Goal: Information Seeking & Learning: Learn about a topic

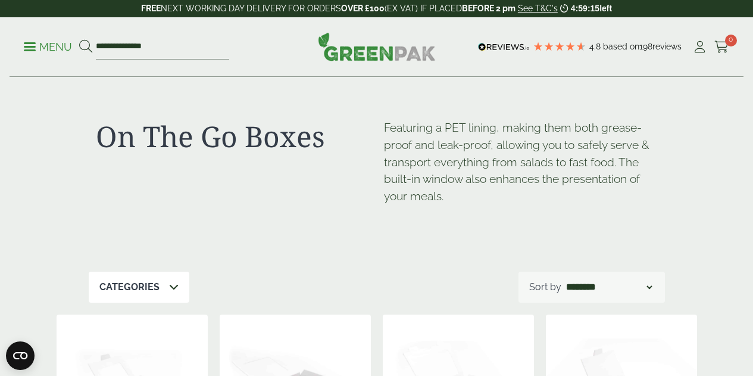
click at [30, 45] on p "Menu" at bounding box center [48, 47] width 48 height 14
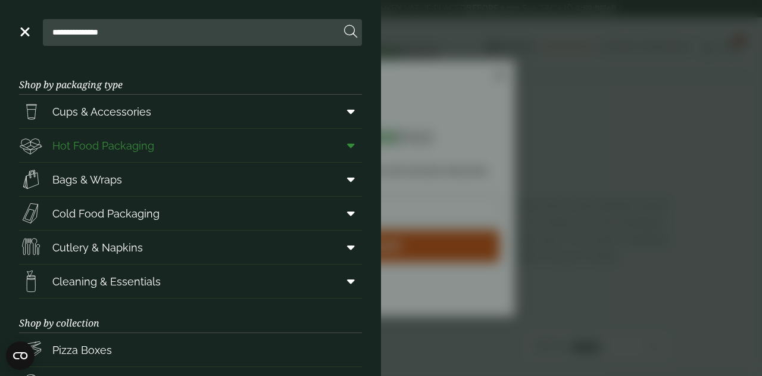
click at [347, 142] on icon at bounding box center [351, 145] width 8 height 12
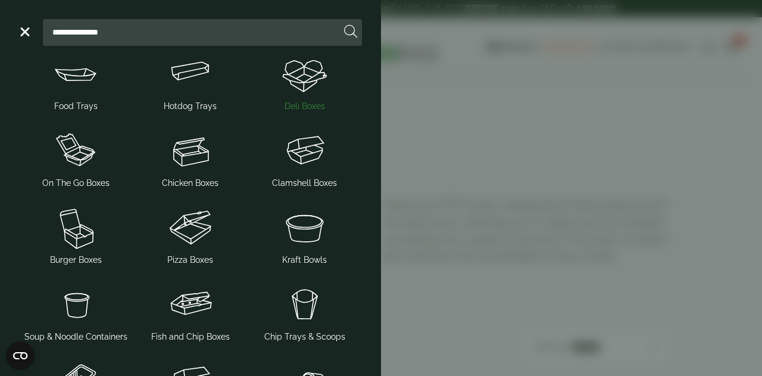
scroll to position [179, 0]
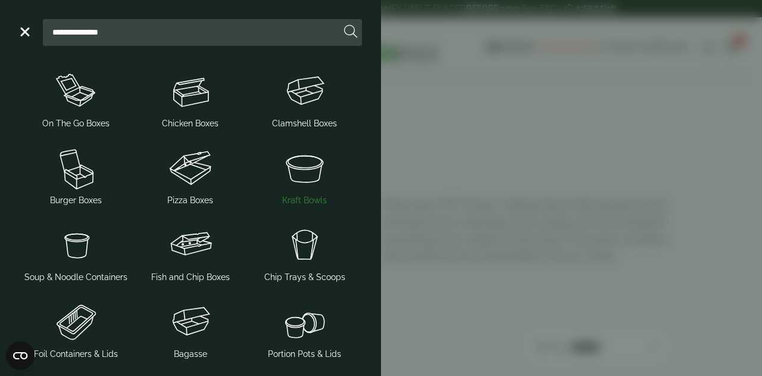
click at [301, 178] on img at bounding box center [305, 168] width 105 height 48
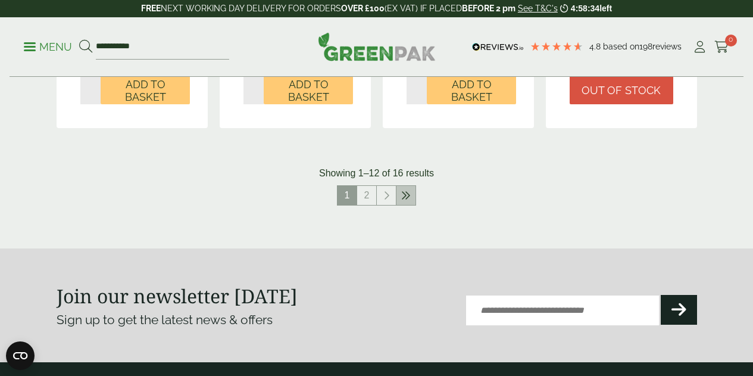
scroll to position [1370, 0]
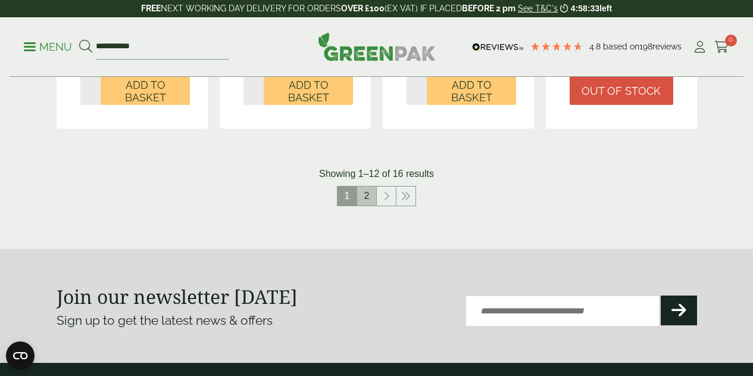
click at [370, 200] on link "2" at bounding box center [366, 195] width 19 height 19
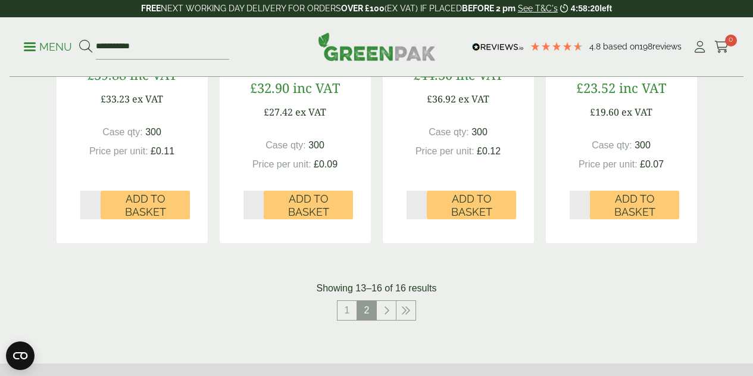
scroll to position [562, 0]
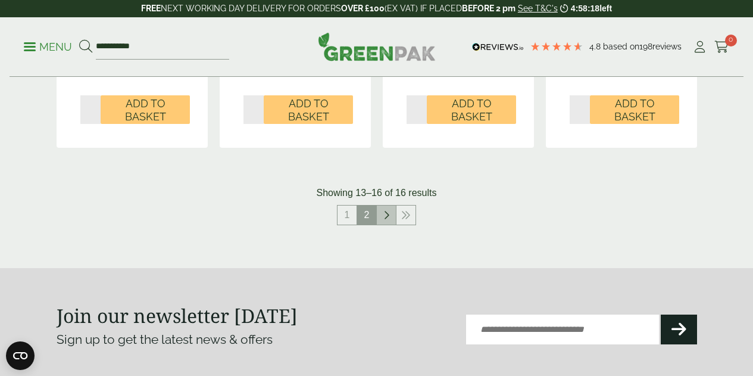
click at [387, 216] on icon at bounding box center [387, 215] width 6 height 10
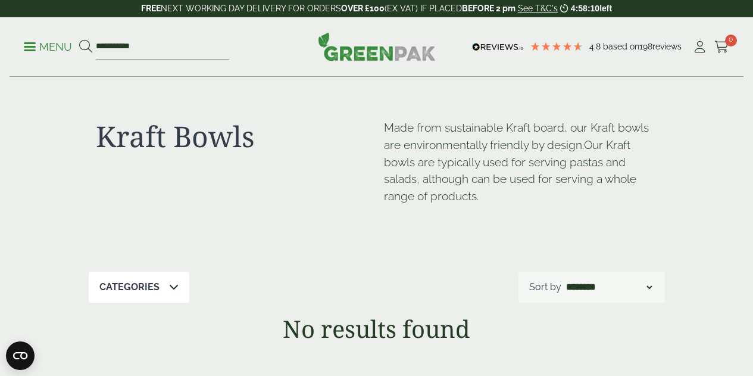
click at [32, 46] on span at bounding box center [30, 47] width 12 height 2
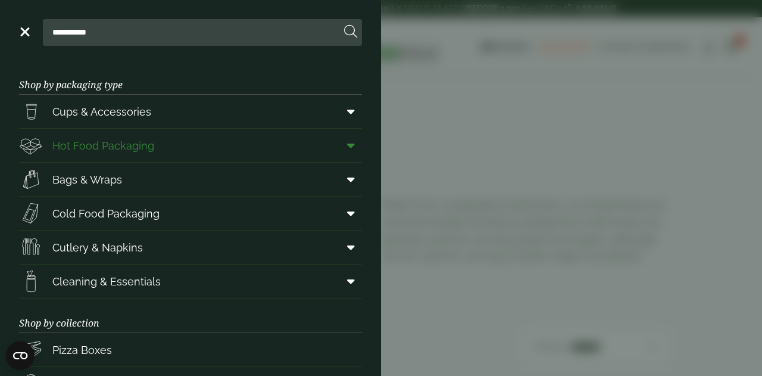
click at [347, 145] on icon at bounding box center [351, 145] width 8 height 12
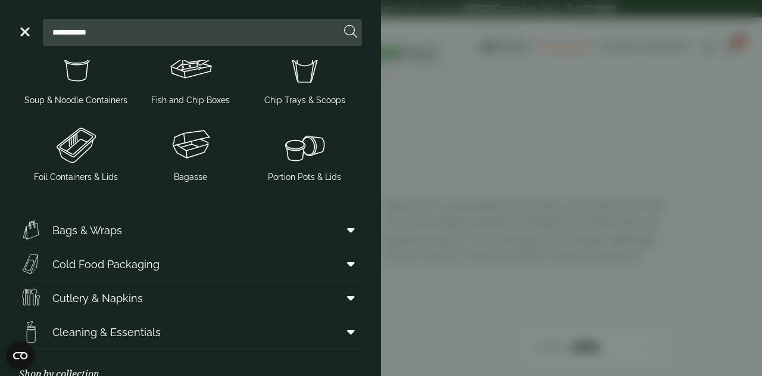
scroll to position [357, 0]
click at [305, 167] on img at bounding box center [305, 144] width 105 height 48
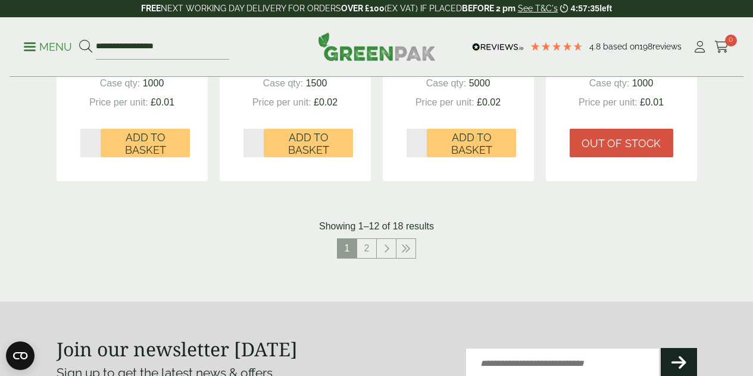
scroll to position [1310, 0]
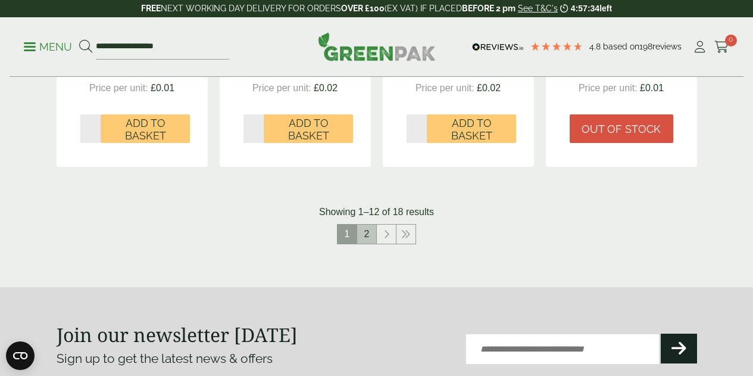
click at [369, 244] on link "2" at bounding box center [366, 234] width 19 height 19
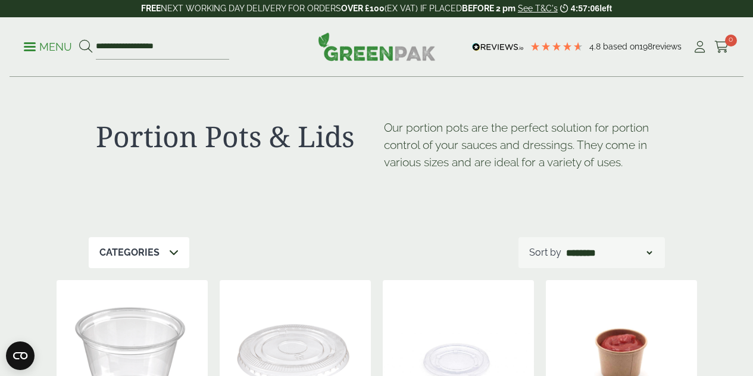
click at [24, 48] on p "Menu" at bounding box center [48, 47] width 48 height 14
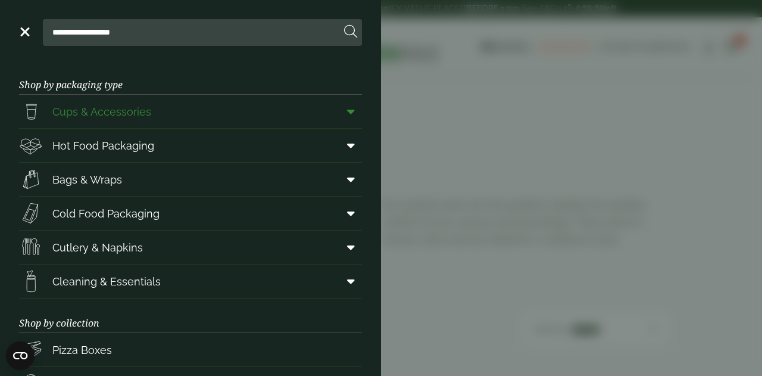
click at [347, 113] on icon at bounding box center [351, 111] width 8 height 12
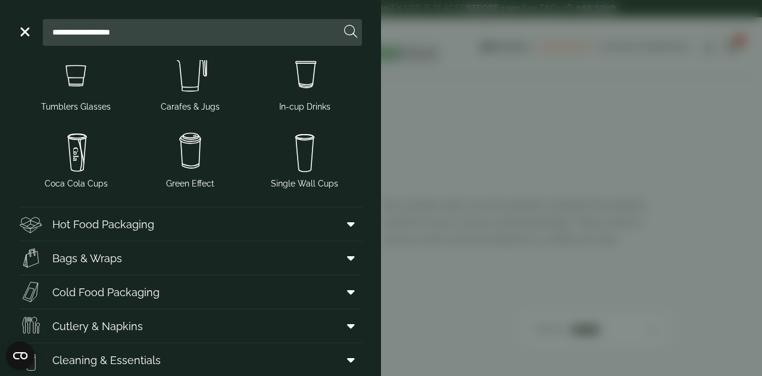
scroll to position [298, 0]
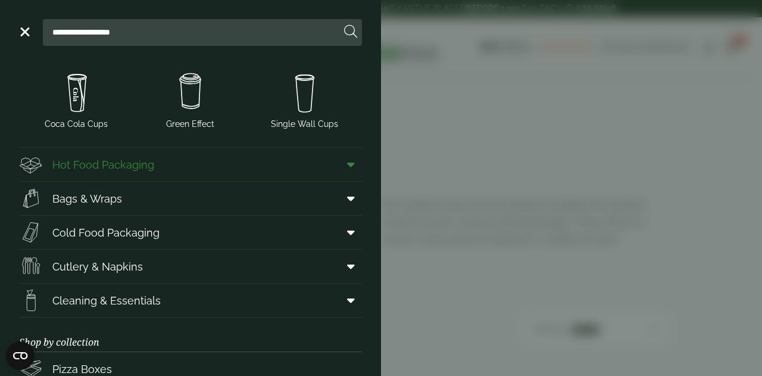
click at [347, 164] on icon at bounding box center [351, 164] width 8 height 12
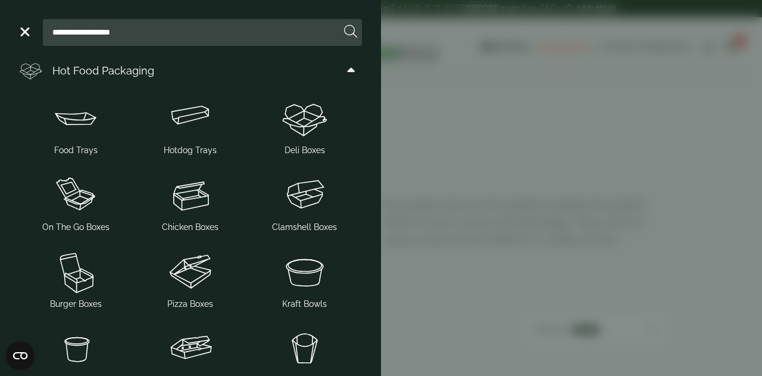
scroll to position [399, 0]
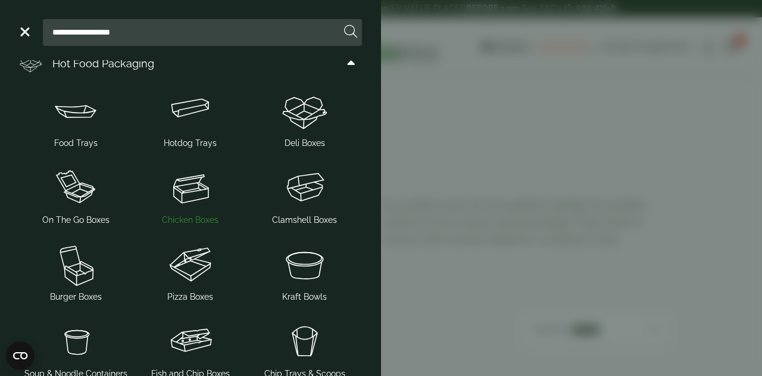
click at [186, 195] on img at bounding box center [190, 188] width 105 height 48
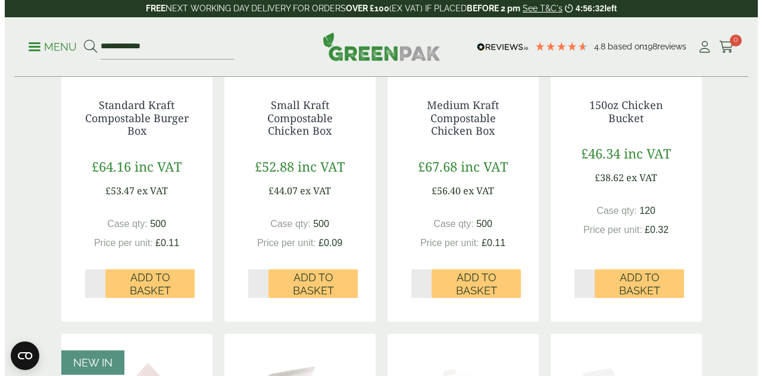
scroll to position [357, 0]
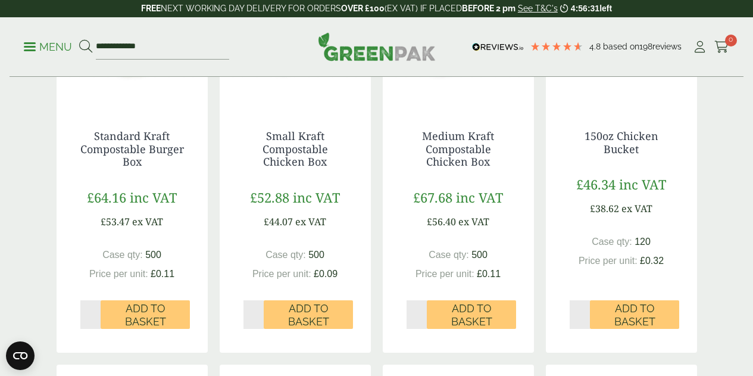
click at [27, 48] on p "Menu" at bounding box center [48, 47] width 48 height 14
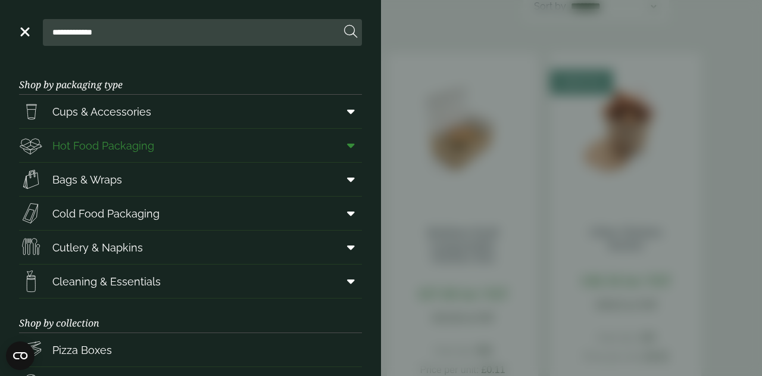
click at [347, 146] on icon at bounding box center [351, 145] width 8 height 12
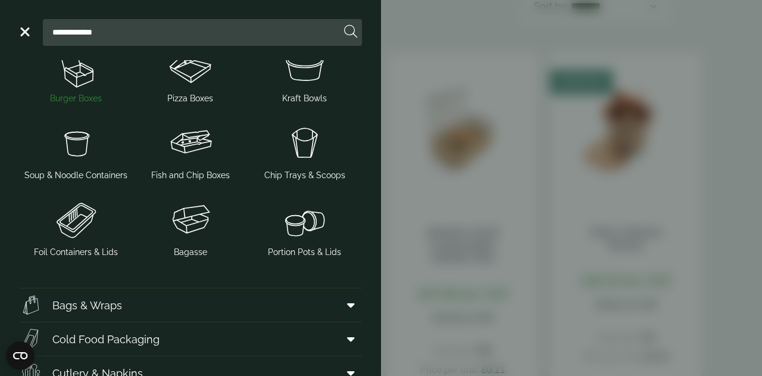
scroll to position [238, 0]
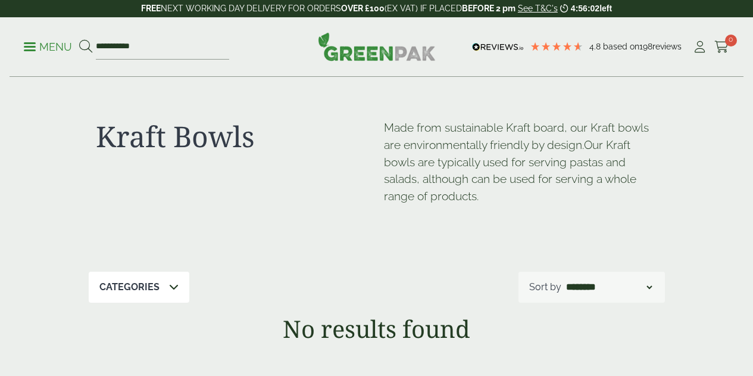
scroll to position [562, 0]
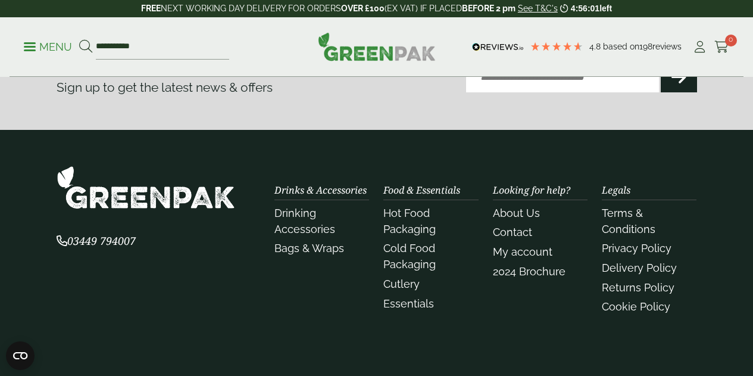
scroll to position [668, 0]
